Goal: Information Seeking & Learning: Check status

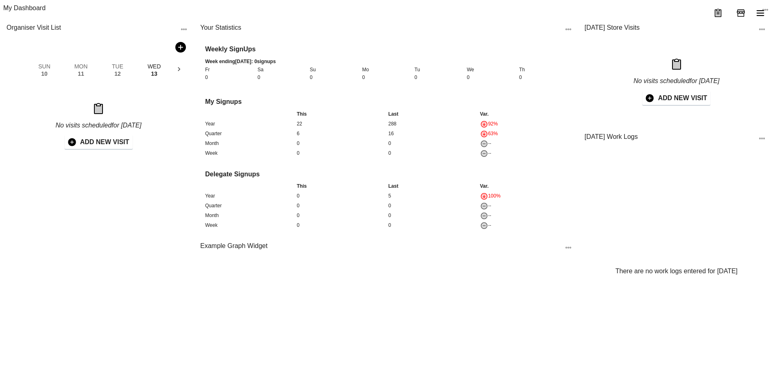
click at [766, 15] on button "menu" at bounding box center [761, 13] width 20 height 20
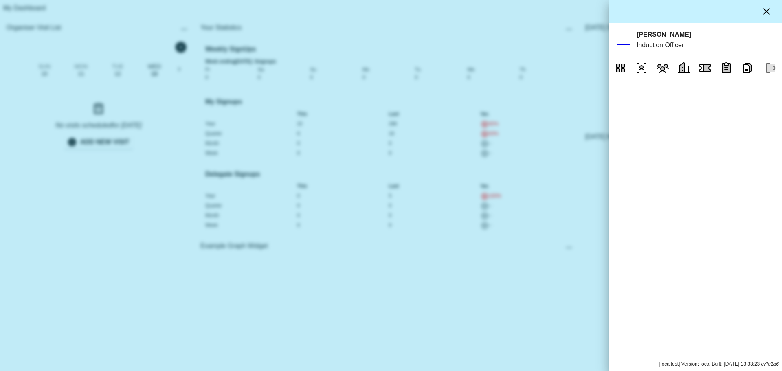
click at [748, 74] on icon "Reports" at bounding box center [746, 67] width 13 height 13
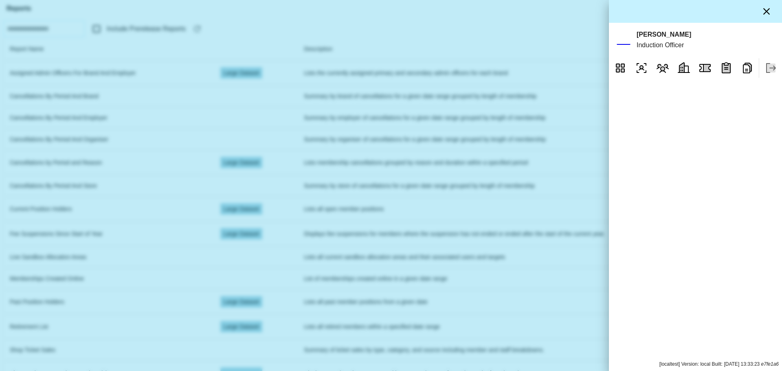
click at [596, 65] on div at bounding box center [391, 185] width 782 height 371
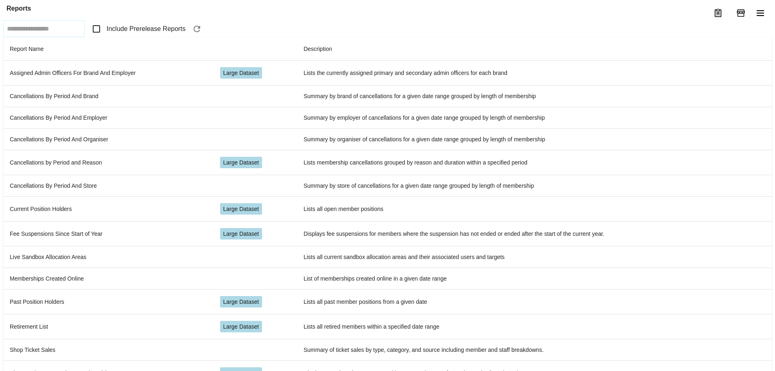
click at [130, 34] on span "Include Prerelease Reports" at bounding box center [146, 29] width 79 height 10
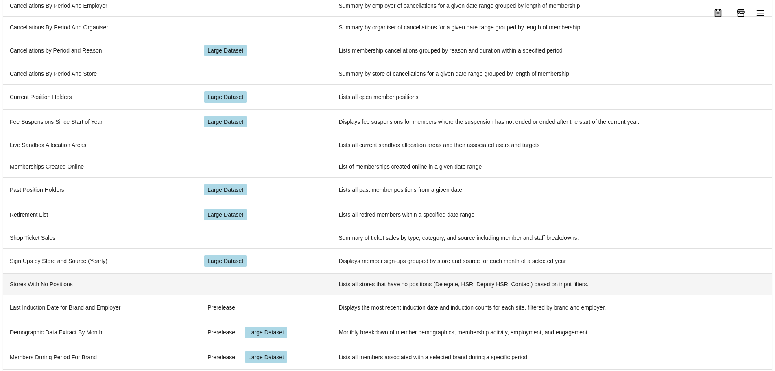
scroll to position [196, 0]
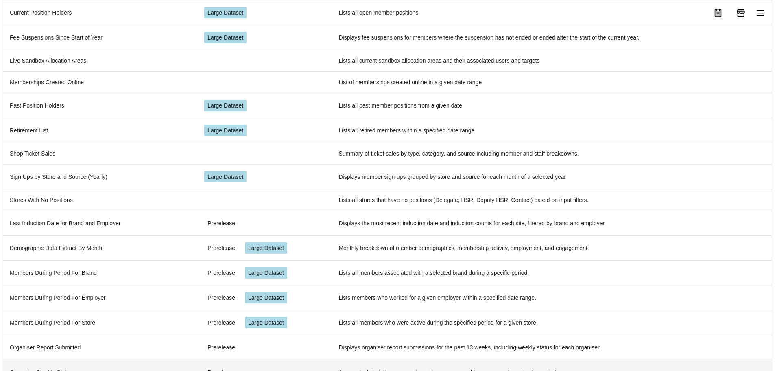
click at [96, 359] on td "Organiser SignUp Stats" at bounding box center [100, 371] width 195 height 25
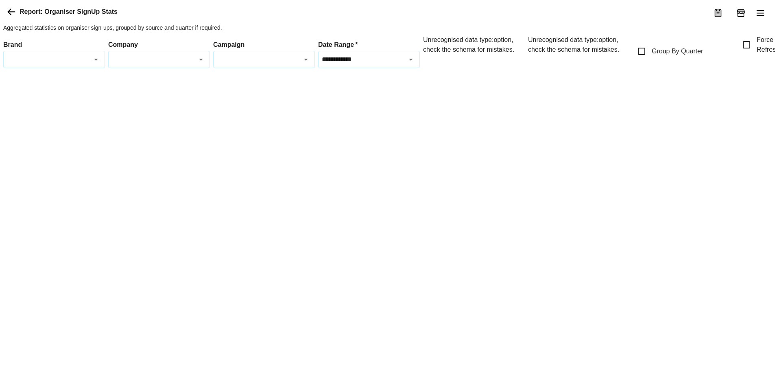
click at [10, 15] on icon at bounding box center [12, 12] width 8 height 7
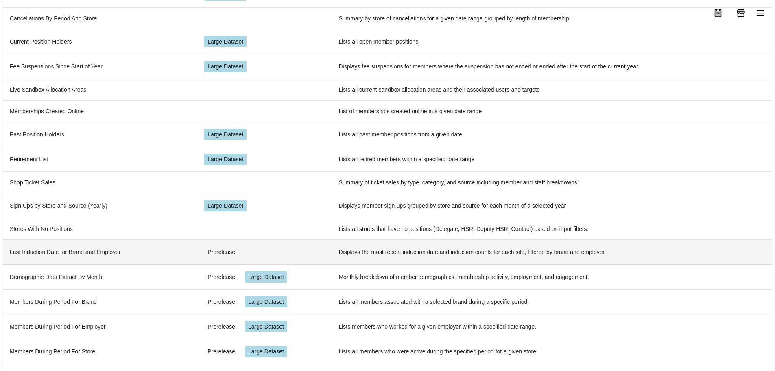
scroll to position [196, 0]
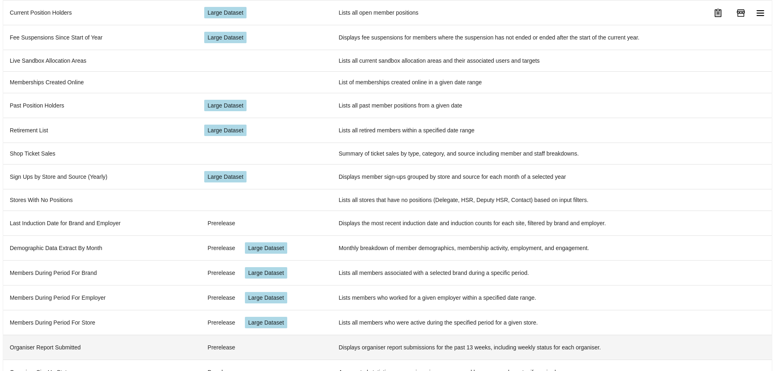
click at [89, 335] on td "Organiser Report Submitted" at bounding box center [100, 347] width 195 height 25
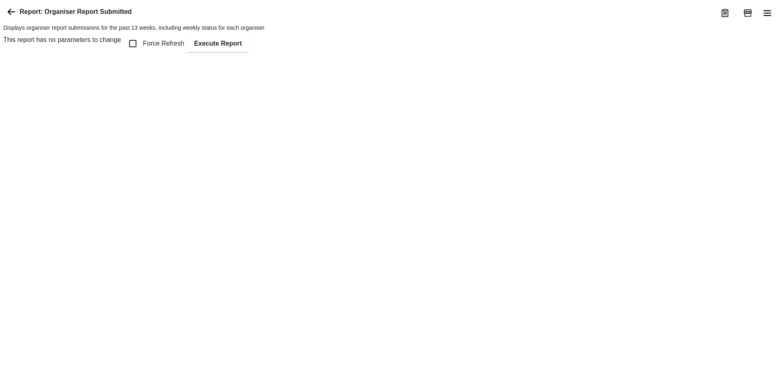
click at [169, 48] on span "Force Refresh" at bounding box center [163, 44] width 41 height 10
click at [230, 52] on button "Execute Report" at bounding box center [217, 43] width 61 height 17
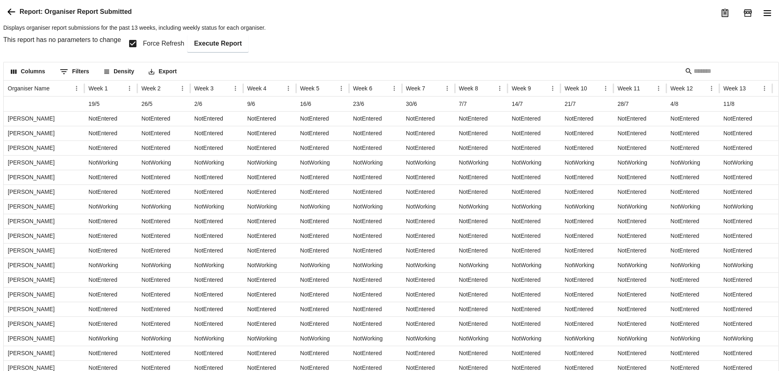
click at [11, 17] on icon at bounding box center [12, 12] width 10 height 10
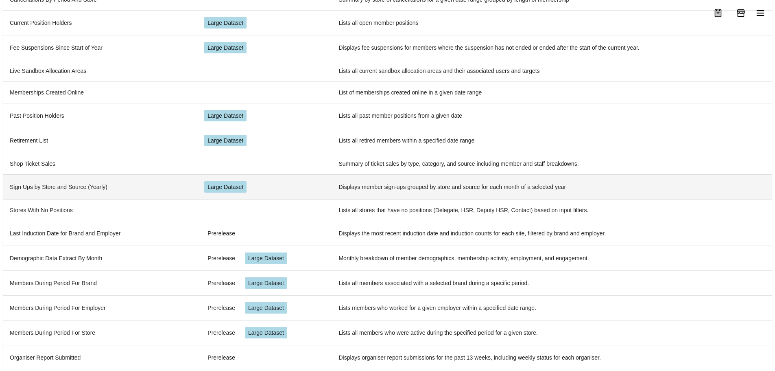
scroll to position [196, 0]
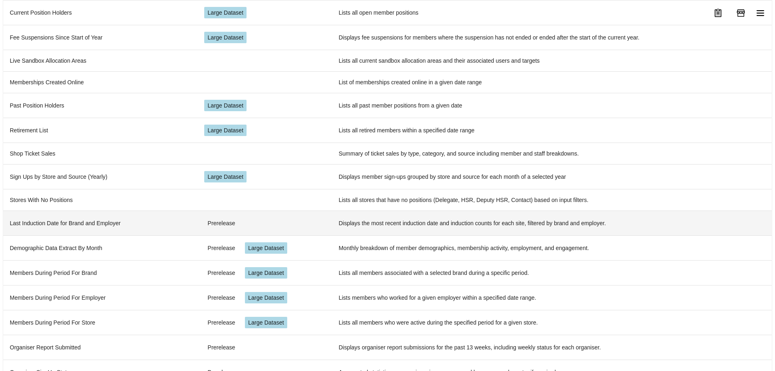
click at [112, 224] on td "Last Induction Date for Brand and Employer" at bounding box center [100, 222] width 195 height 25
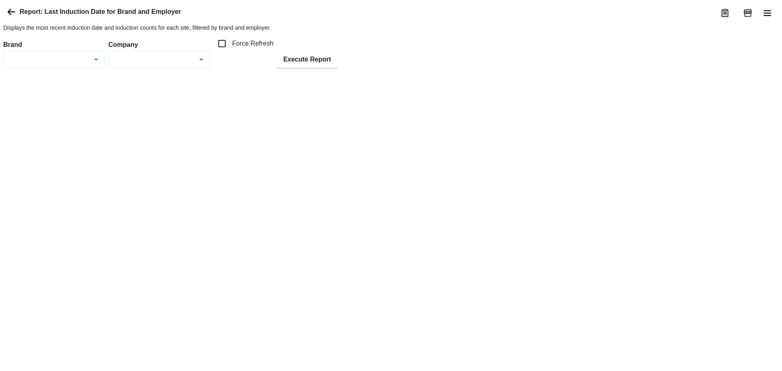
click at [98, 64] on icon "Open" at bounding box center [96, 60] width 10 height 10
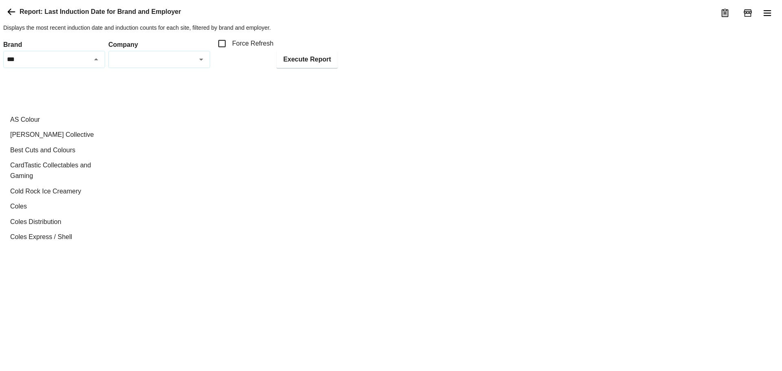
click at [50, 103] on li "3d Paint & Colour" at bounding box center [54, 103] width 101 height 15
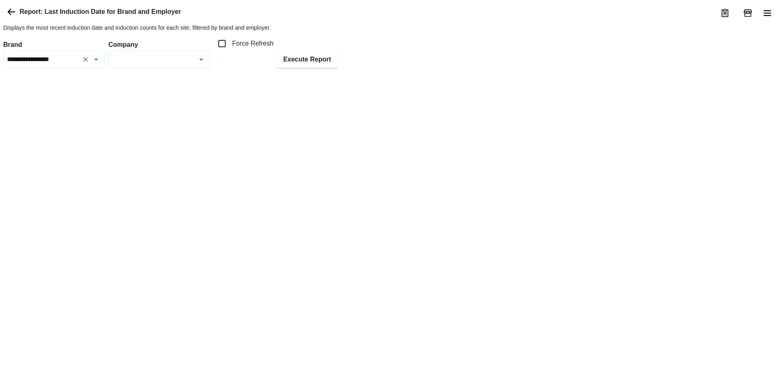
type input "**********"
click at [313, 68] on button "Execute Report" at bounding box center [306, 59] width 61 height 17
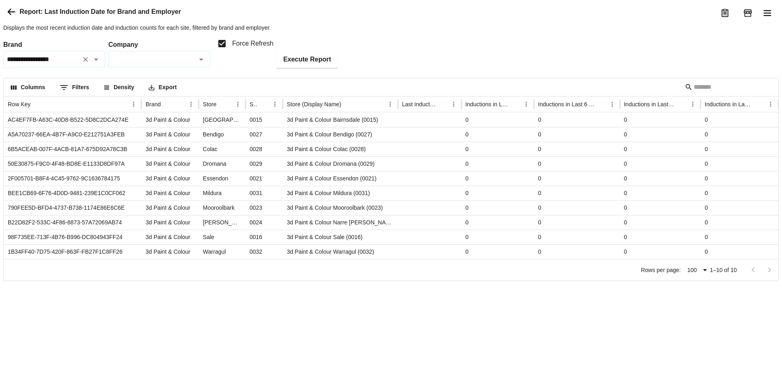
click at [84, 64] on icon "Clear" at bounding box center [85, 59] width 8 height 8
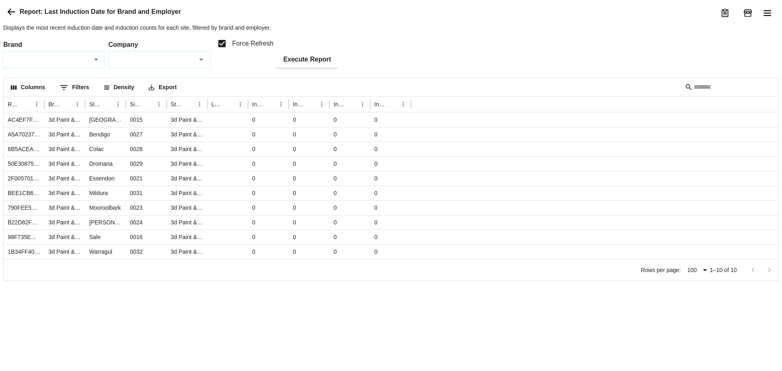
click at [141, 64] on input "Company" at bounding box center [151, 59] width 83 height 9
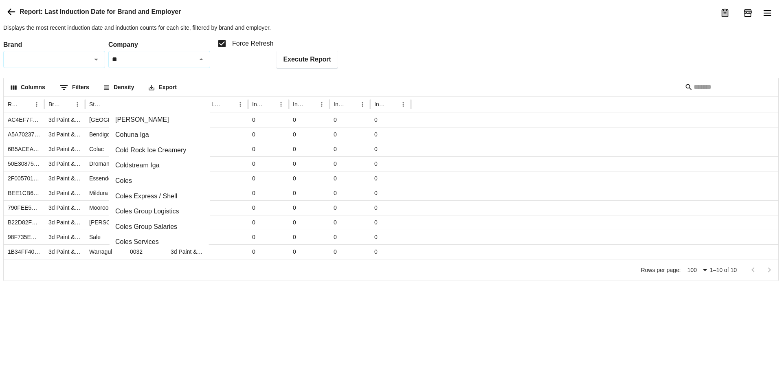
click at [146, 109] on li "Co-op Bookshop" at bounding box center [159, 103] width 101 height 15
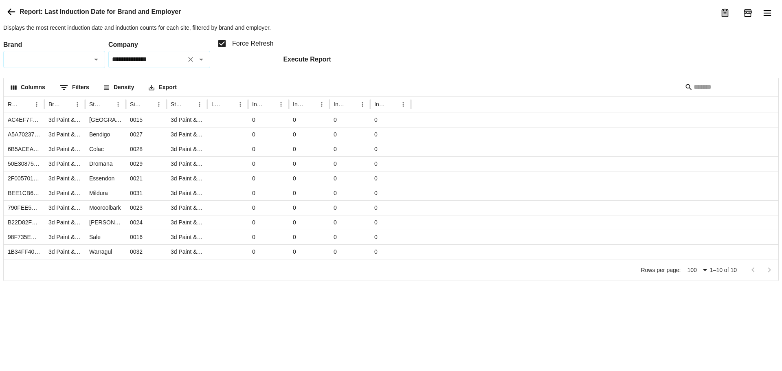
type input "**********"
click at [298, 68] on button "Execute Report" at bounding box center [306, 59] width 61 height 17
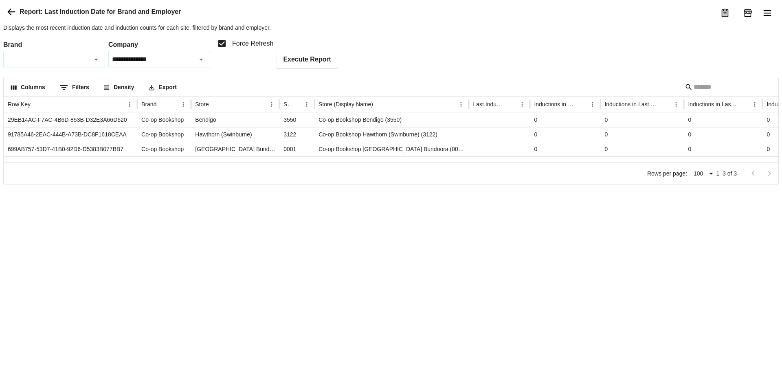
click at [32, 64] on input "Brand" at bounding box center [46, 59] width 83 height 9
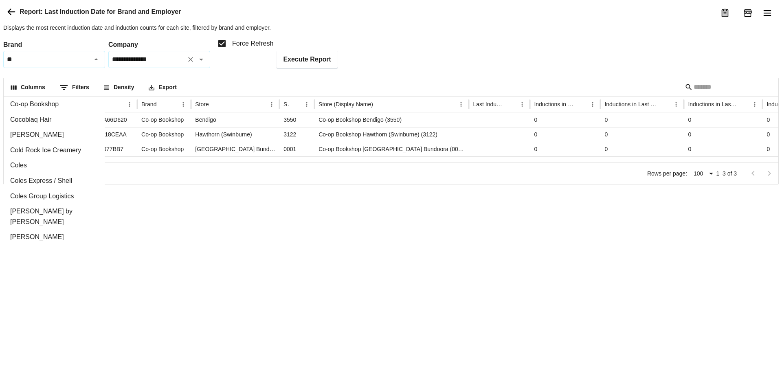
click at [198, 64] on icon "Open" at bounding box center [201, 60] width 10 height 10
type input "**"
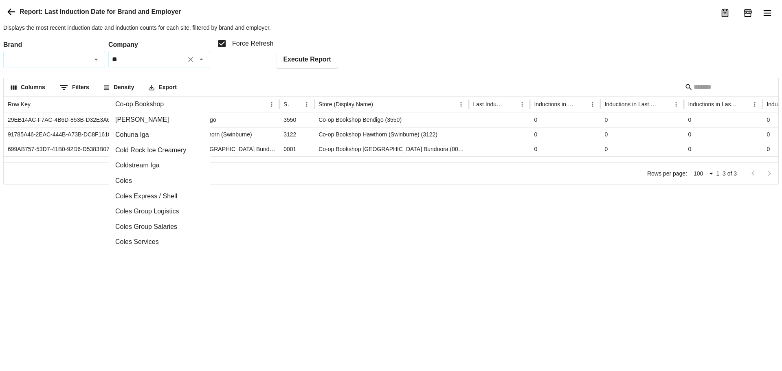
click at [32, 68] on div "Brand" at bounding box center [54, 59] width 102 height 17
type input "**********"
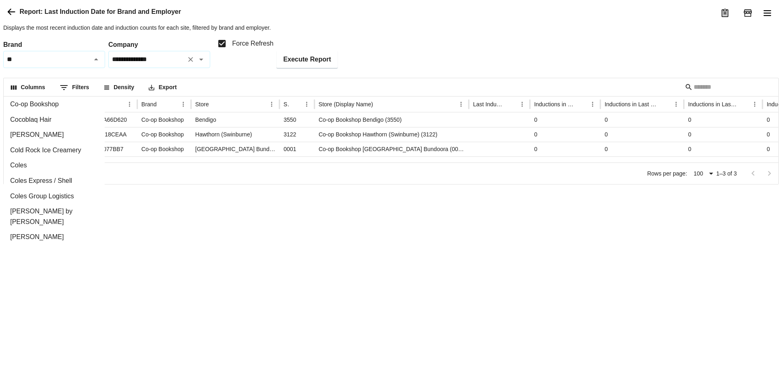
type input "**"
click at [165, 64] on input "**********" at bounding box center [146, 59] width 73 height 9
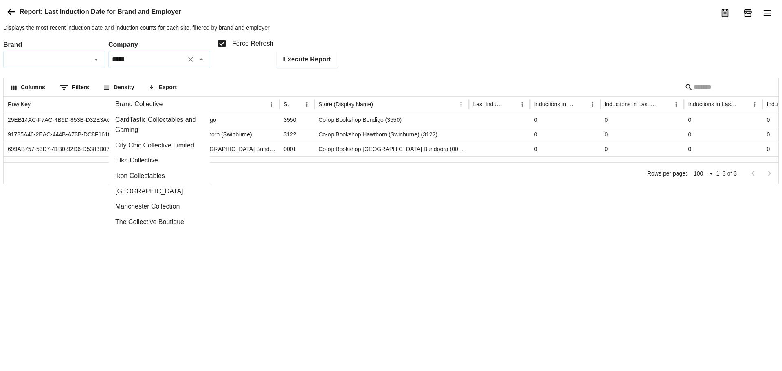
click at [177, 139] on li "City Chic Collective Limited" at bounding box center [159, 145] width 101 height 15
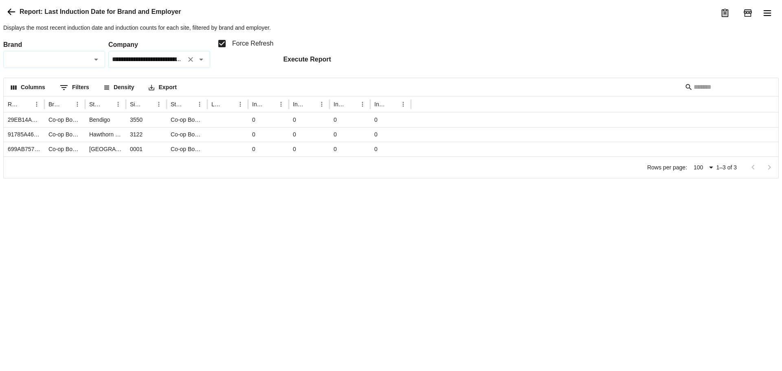
type input "**********"
click at [314, 68] on button "Execute Report" at bounding box center [306, 59] width 61 height 17
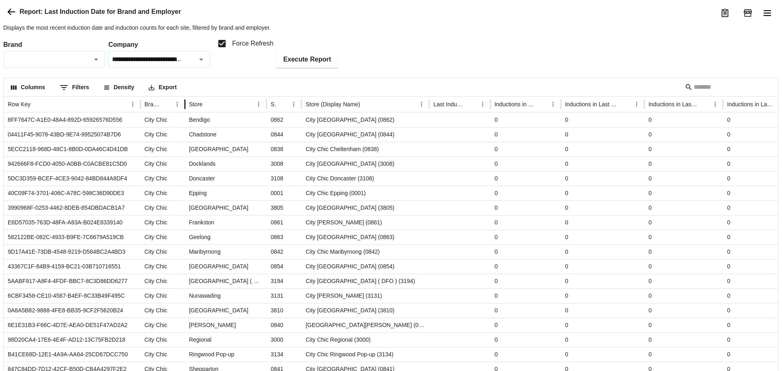
drag, startPoint x: 174, startPoint y: 132, endPoint x: 186, endPoint y: 132, distance: 11.8
click at [186, 112] on div at bounding box center [185, 104] width 4 height 16
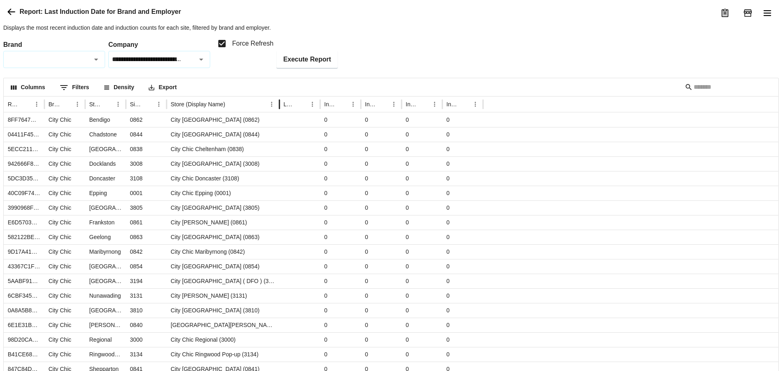
drag, startPoint x: 208, startPoint y: 131, endPoint x: 280, endPoint y: 131, distance: 72.1
click at [280, 112] on div at bounding box center [279, 104] width 4 height 16
